Goal: Information Seeking & Learning: Understand process/instructions

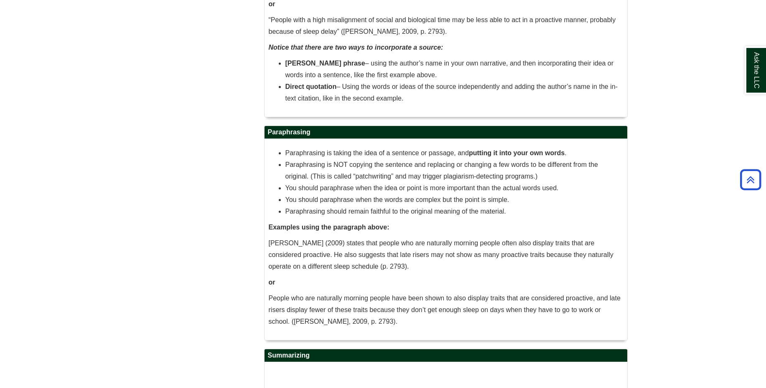
scroll to position [1019, 0]
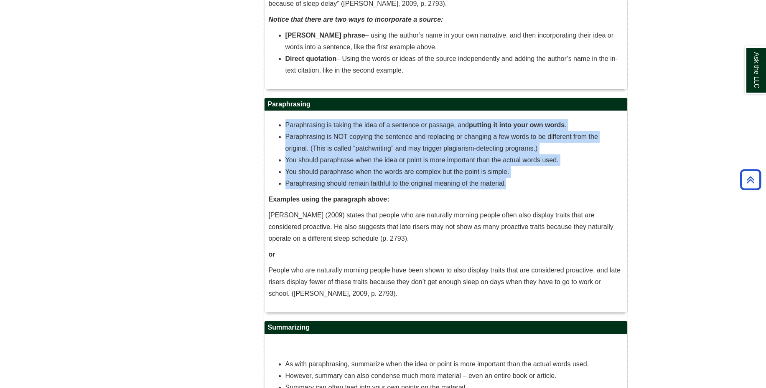
drag, startPoint x: 287, startPoint y: 126, endPoint x: 513, endPoint y: 183, distance: 233.6
click at [513, 183] on ul "Paraphrasing is taking the idea of a sentence or passage, and putting it into y…" at bounding box center [446, 154] width 354 height 70
copy ul "Paraphrasing is taking the idea of a sentence or passage, and putting it into y…"
drag, startPoint x: 594, startPoint y: 167, endPoint x: 574, endPoint y: 171, distance: 20.6
click at [594, 167] on li "You should paraphrase when the words are complex but the point is simple." at bounding box center [454, 172] width 338 height 12
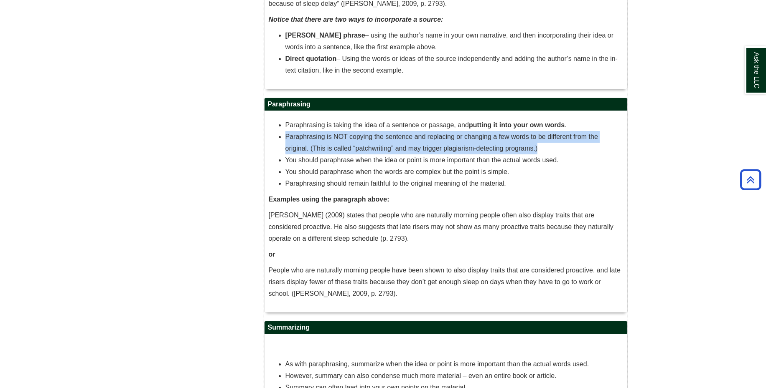
drag, startPoint x: 286, startPoint y: 138, endPoint x: 540, endPoint y: 150, distance: 254.6
click at [540, 150] on li "Paraphrasing is NOT copying the sentence and replacing or changing a few words …" at bounding box center [454, 142] width 338 height 23
copy li "Paraphrasing is NOT copying the sentence and replacing or changing a few words …"
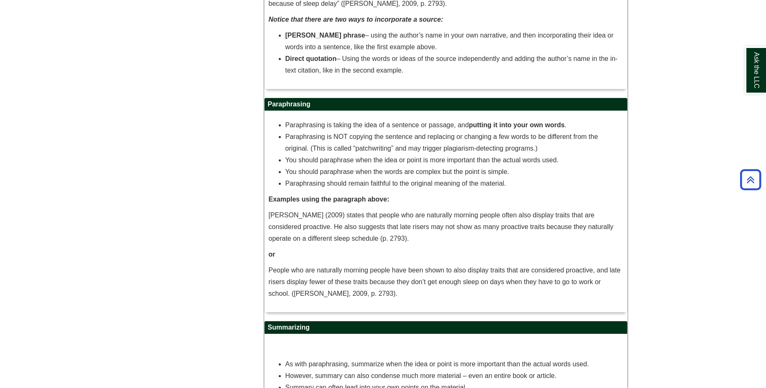
click at [288, 160] on li "You should paraphrase when the idea or point is more important than the actual …" at bounding box center [454, 161] width 338 height 12
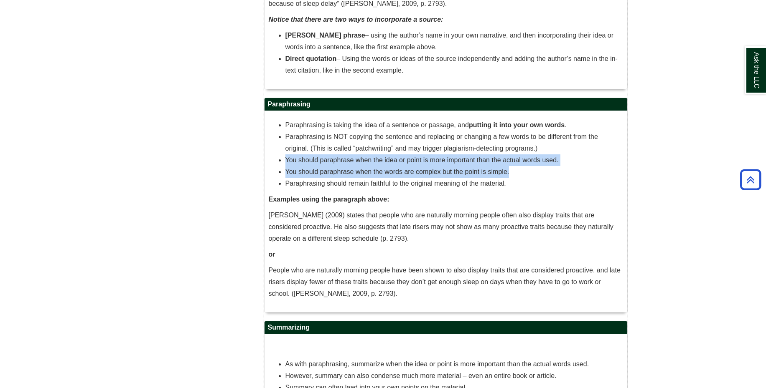
drag, startPoint x: 286, startPoint y: 161, endPoint x: 516, endPoint y: 173, distance: 230.5
click at [516, 173] on ul "Paraphrasing is taking the idea of a sentence or passage, and putting it into y…" at bounding box center [446, 154] width 354 height 70
copy ul "You should paraphrase when the idea or point is more important than the actual …"
